Goal: Information Seeking & Learning: Check status

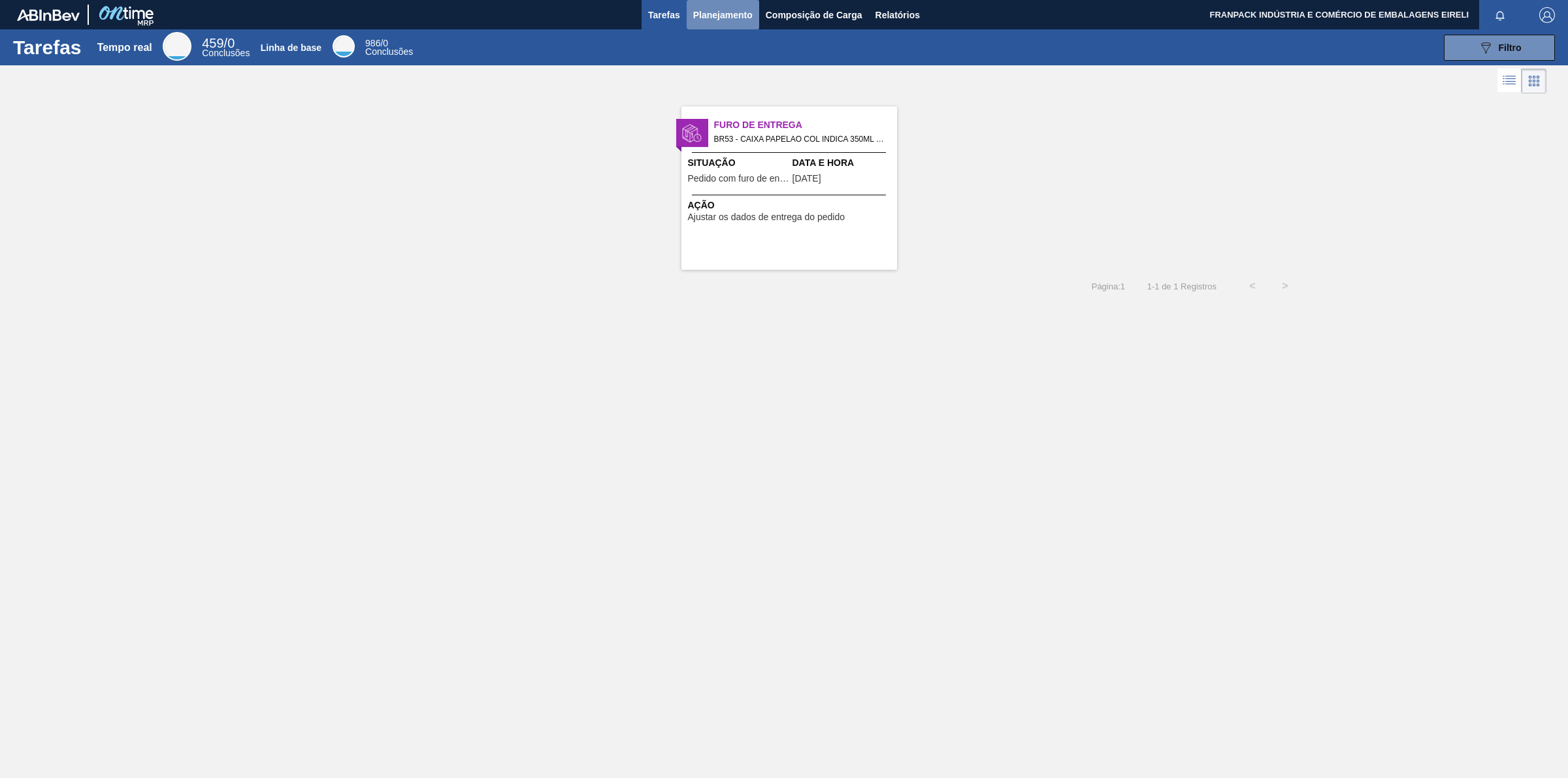
click at [728, 10] on font "Planejamento" at bounding box center [722, 15] width 59 height 11
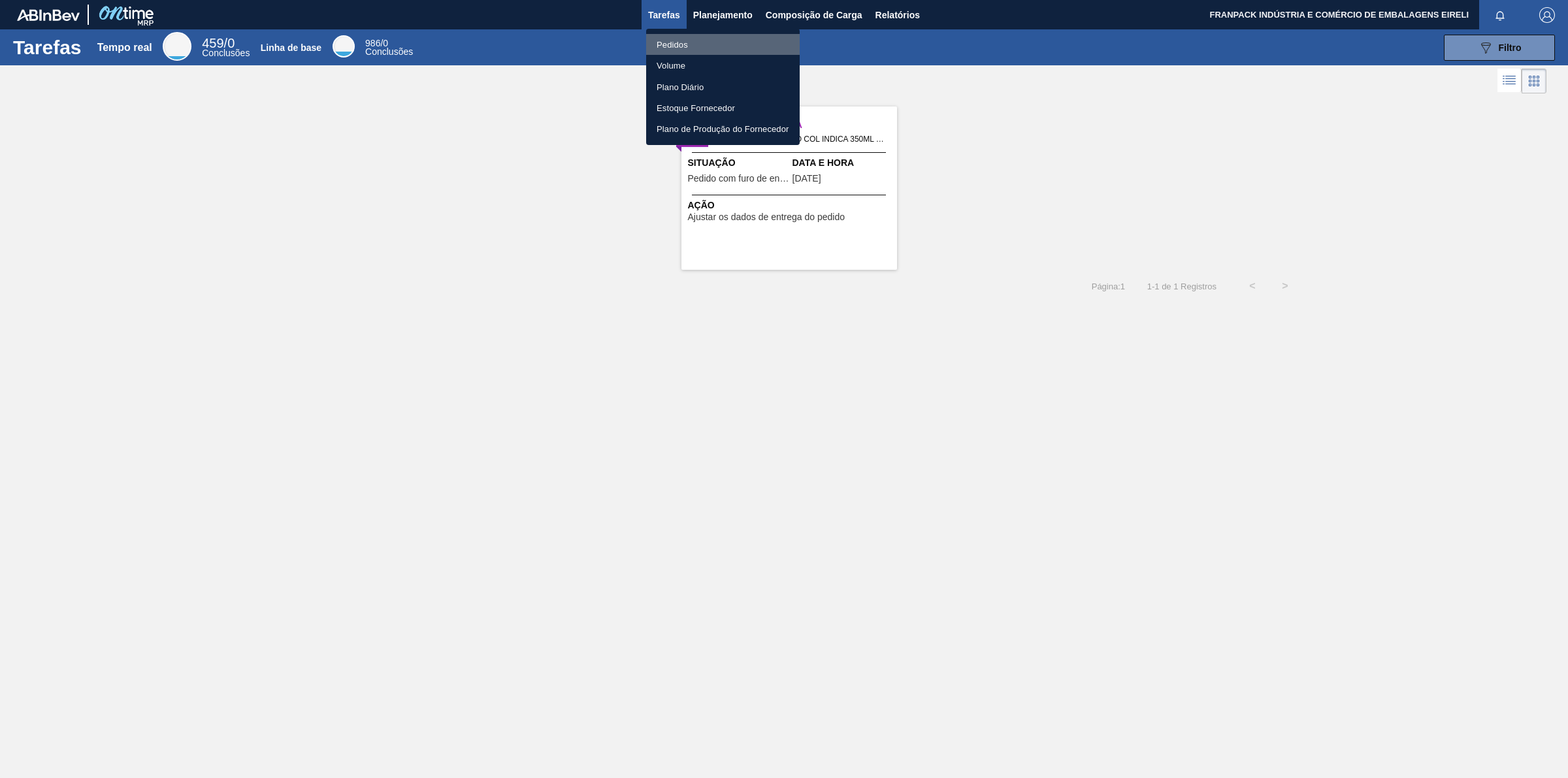
click at [677, 41] on font "Pedidos" at bounding box center [672, 44] width 32 height 10
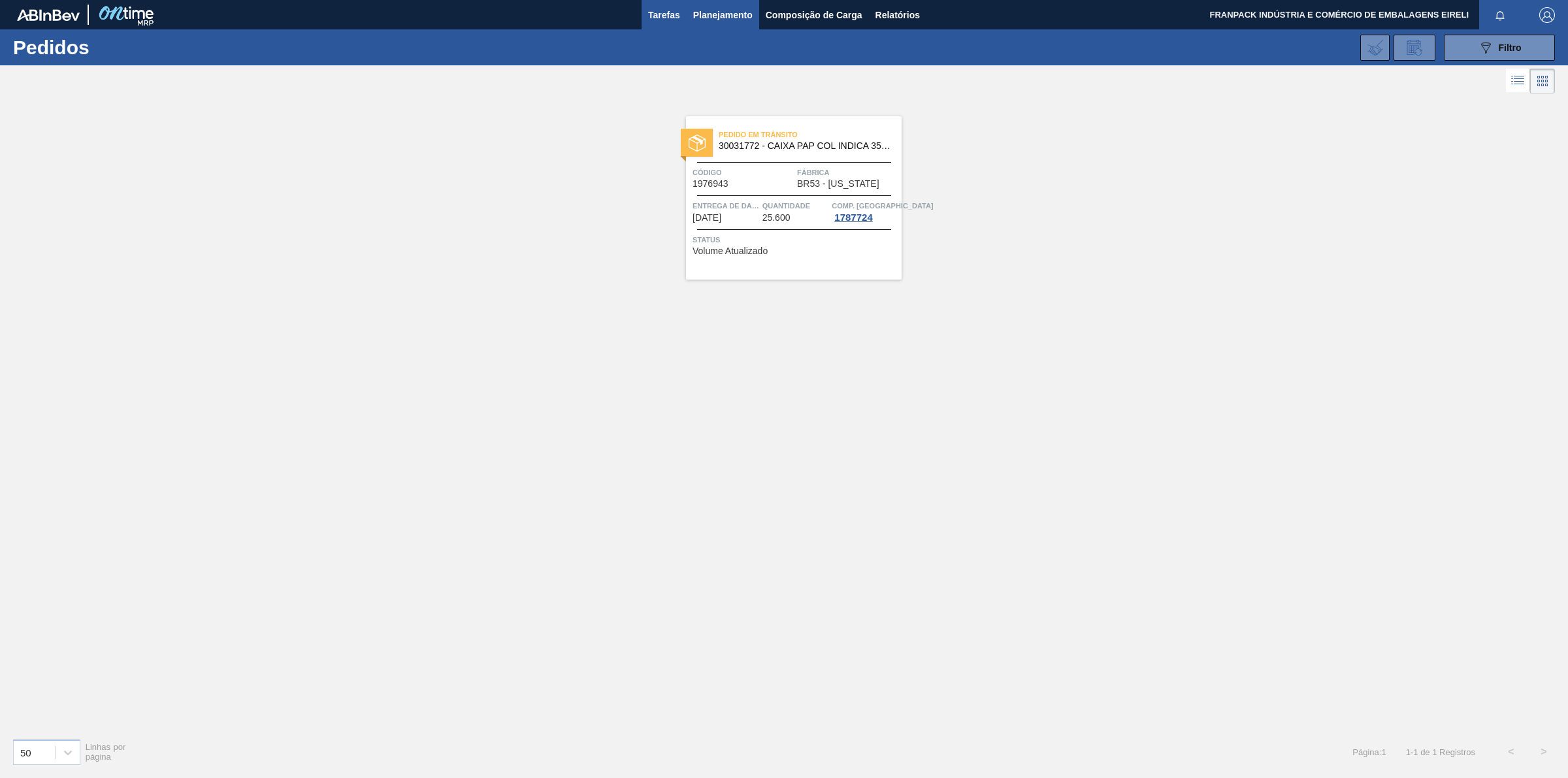
click at [669, 22] on font "Tarefas" at bounding box center [664, 15] width 32 height 16
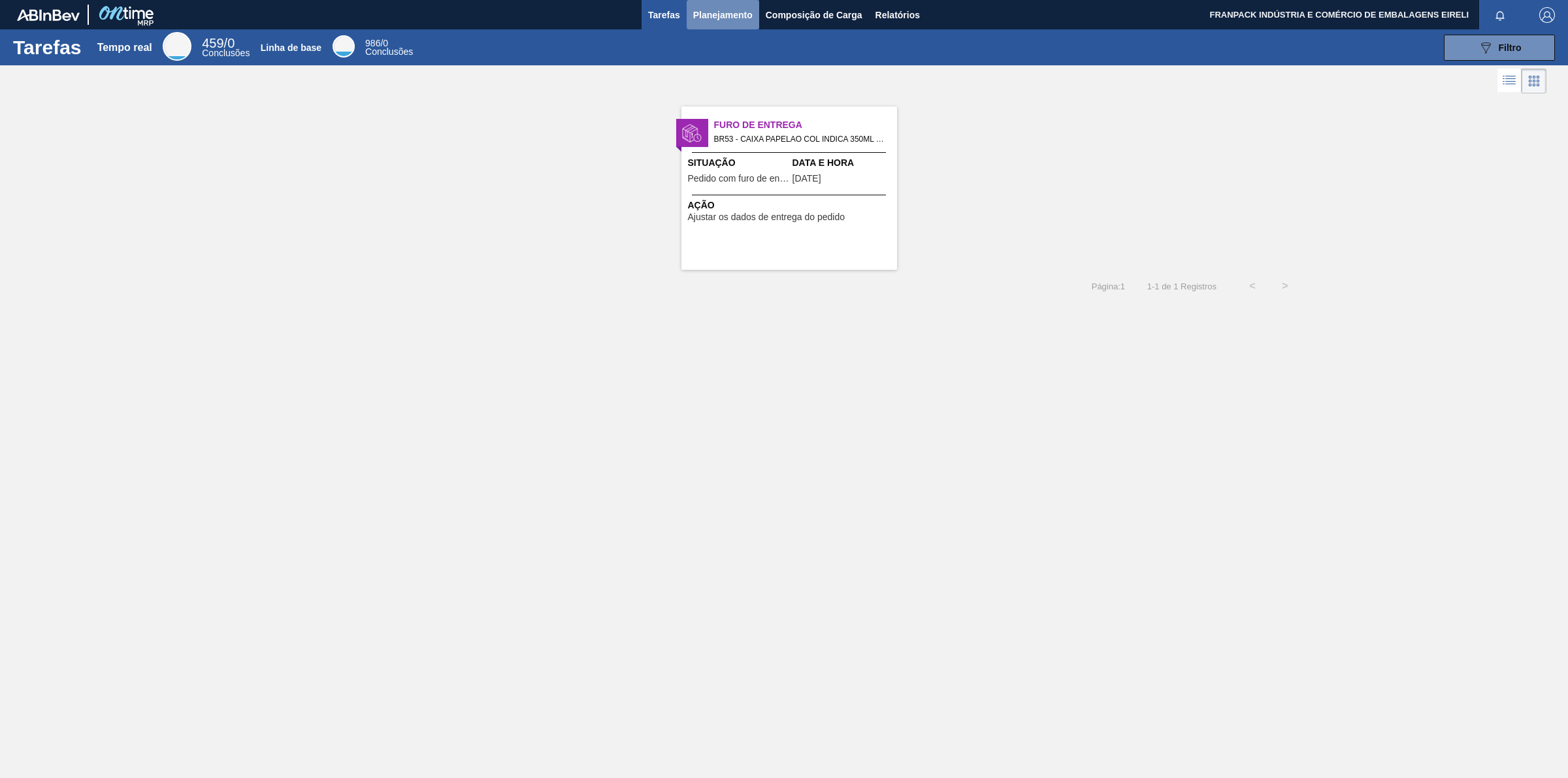
click at [737, 14] on font "Planejamento" at bounding box center [722, 15] width 59 height 11
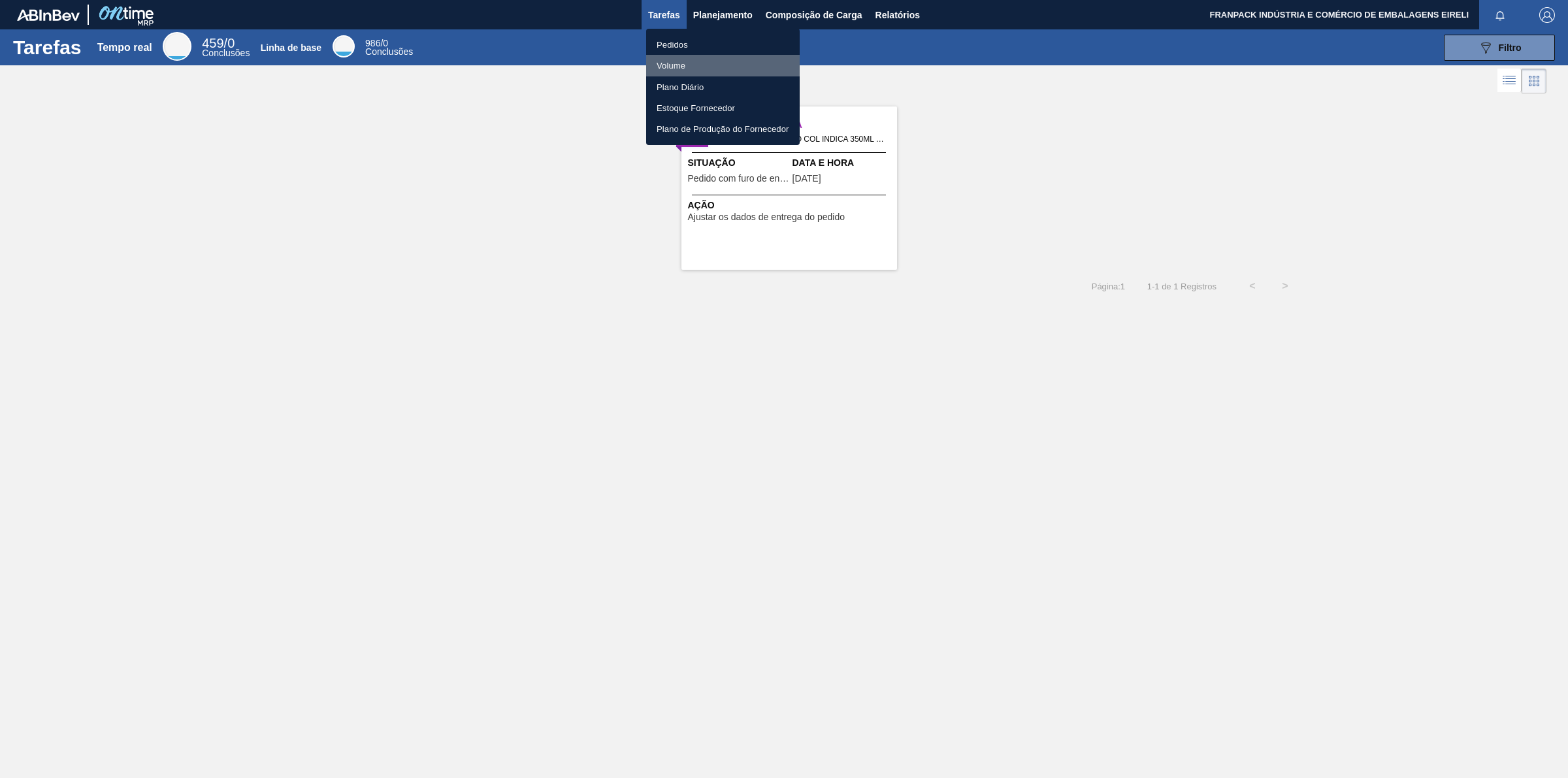
click at [680, 65] on font "Volume" at bounding box center [671, 65] width 29 height 10
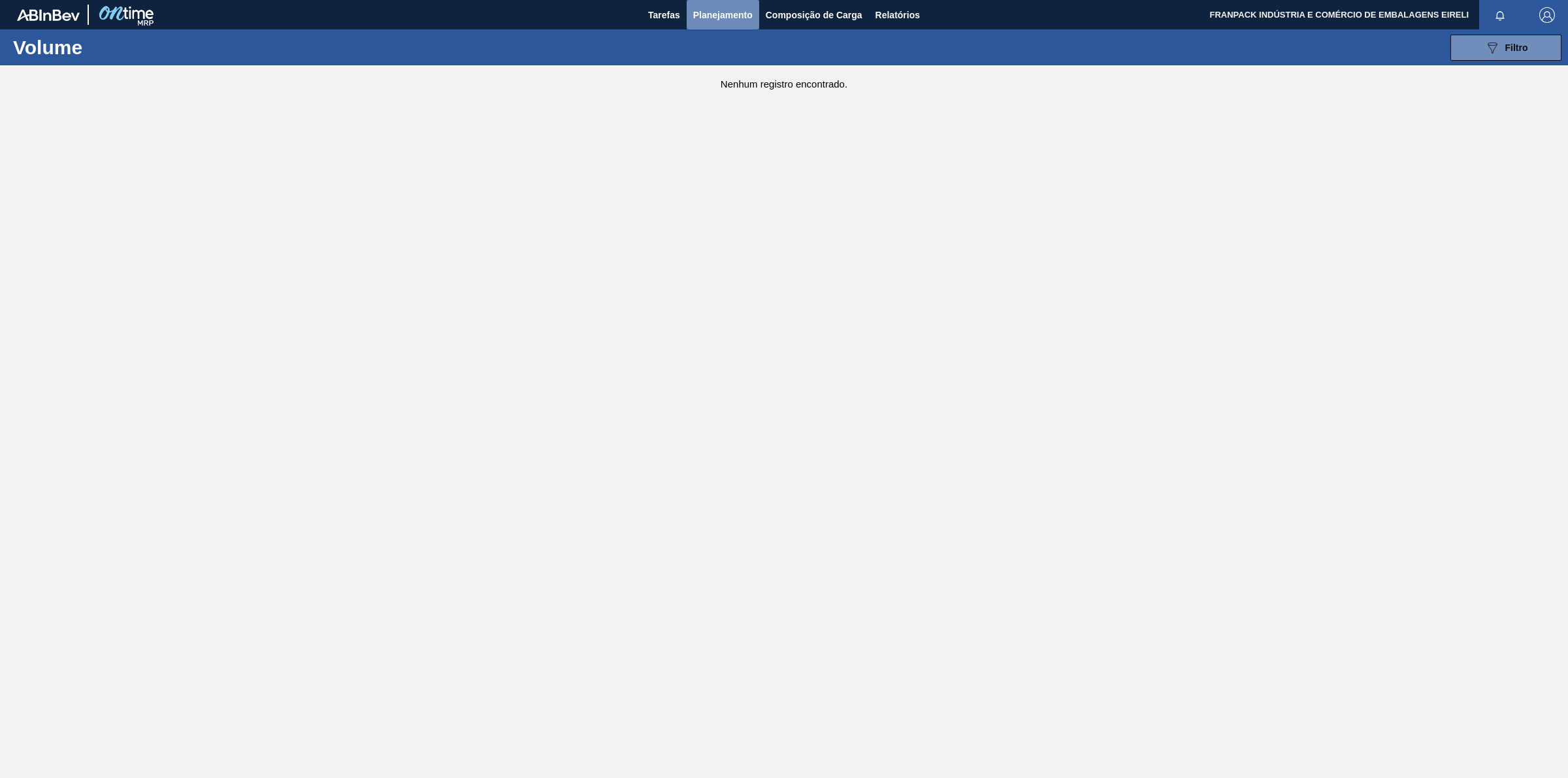
click at [717, 17] on font "Planejamento" at bounding box center [722, 15] width 59 height 11
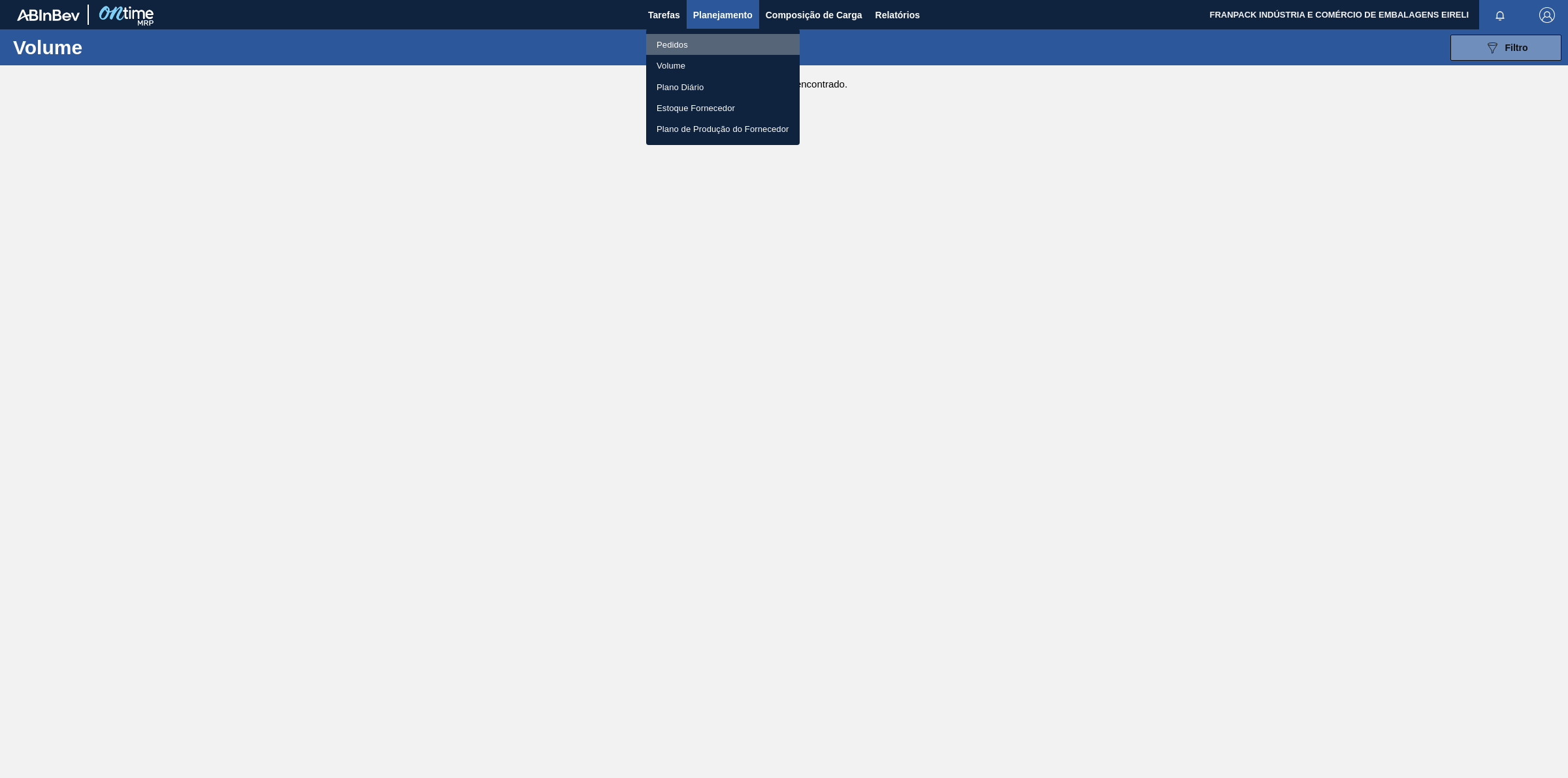
click at [698, 44] on li "Pedidos" at bounding box center [722, 44] width 154 height 21
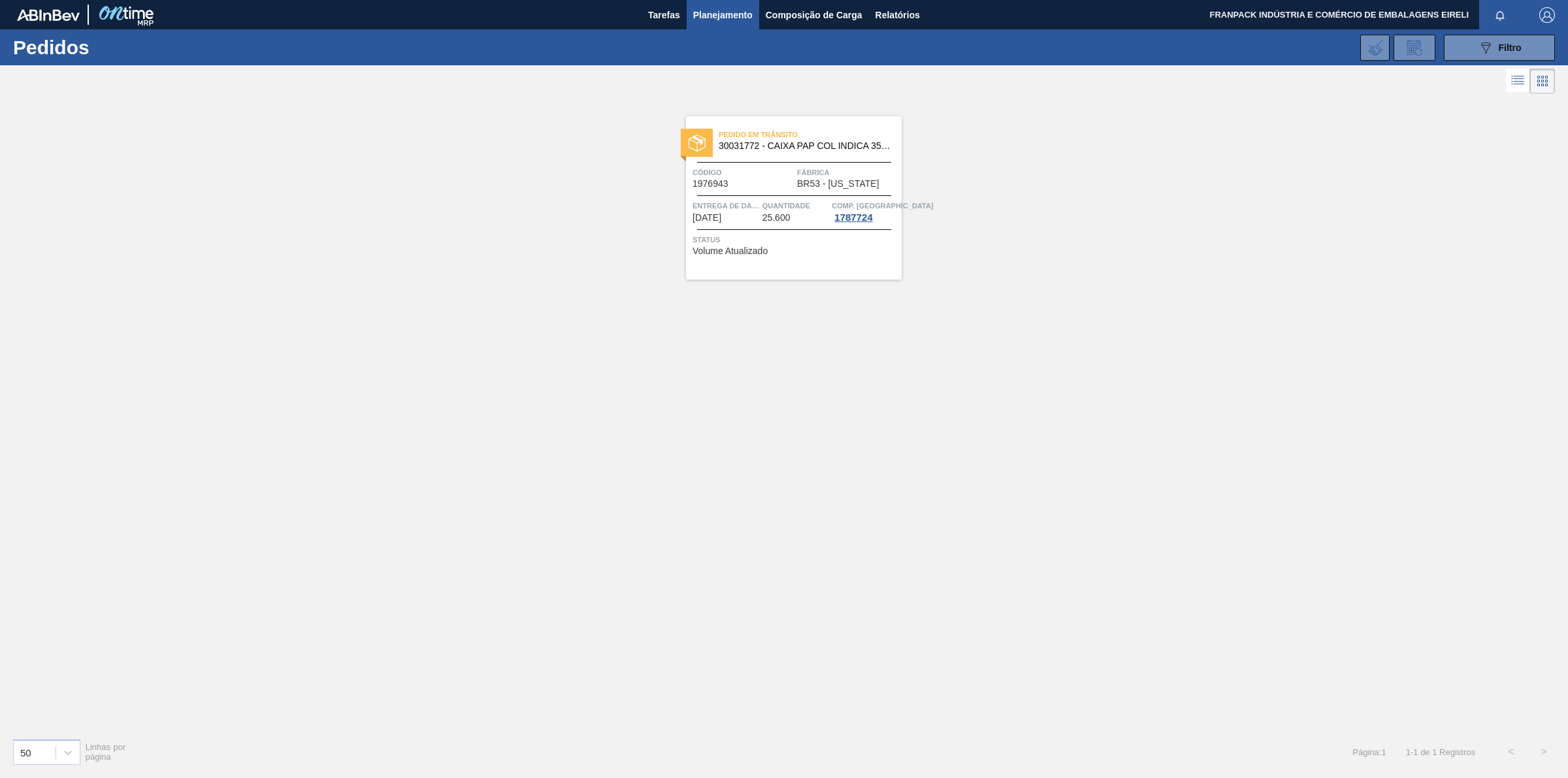
click at [722, 250] on font "Volume Atualizado" at bounding box center [730, 251] width 75 height 11
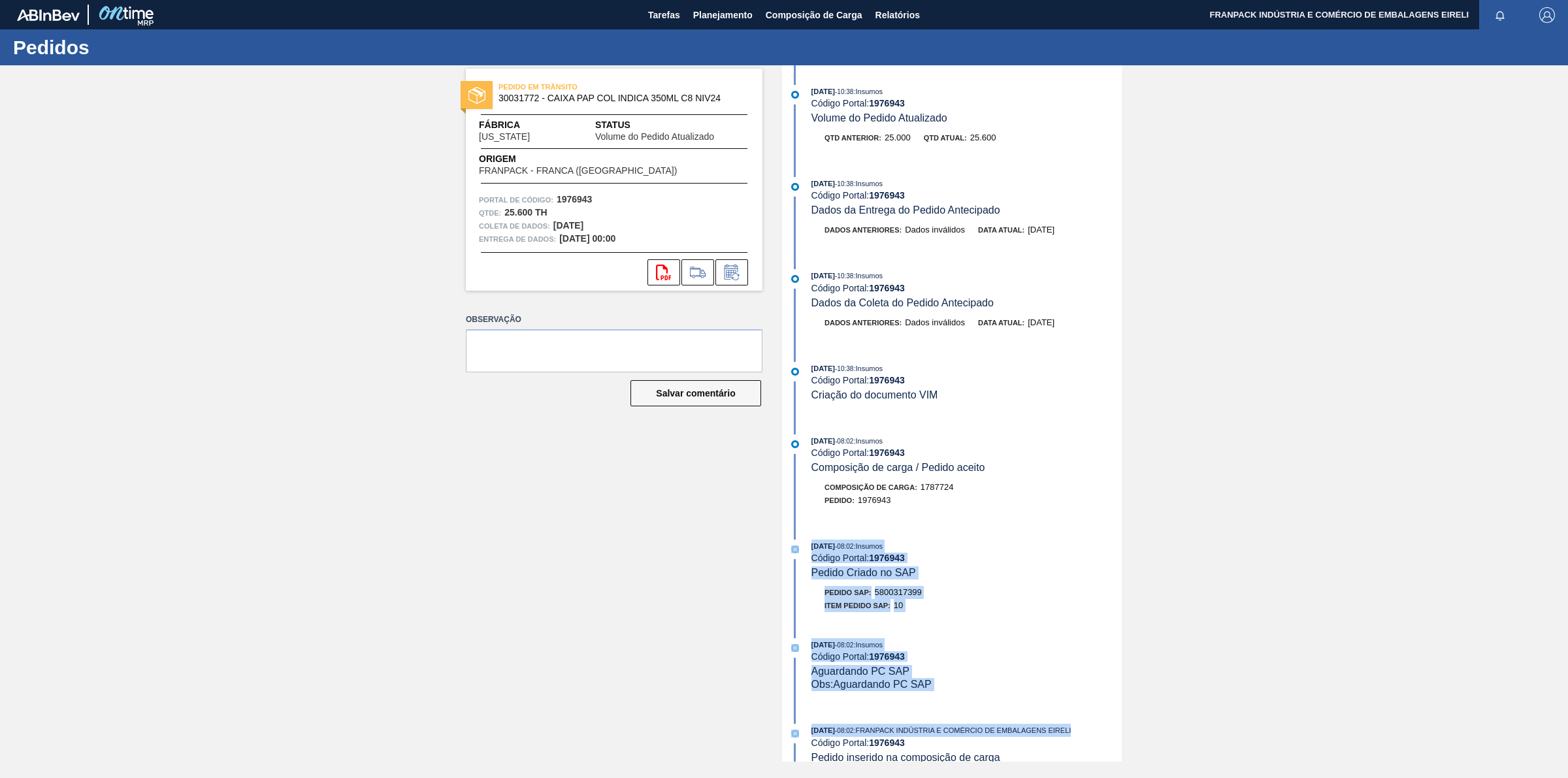
drag, startPoint x: 1119, startPoint y: 503, endPoint x: 1098, endPoint y: 624, distance: 122.8
click at [1101, 644] on div "[DATE] 10:38 : Insumos Código Portal: 1976943 Volume do Pedido Atualizado Qtd a…" at bounding box center [954, 413] width 336 height 696
